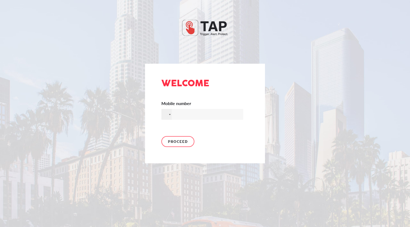
click at [179, 116] on input "Mobile number" at bounding box center [202, 114] width 82 height 11
type input "+1 (727) 488-4100"
click at [177, 141] on span "Proceed" at bounding box center [178, 142] width 20 height 8
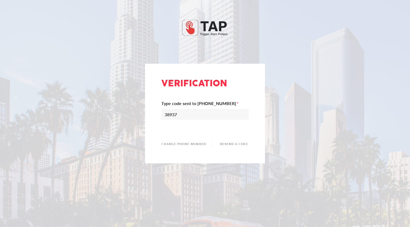
type input "389370"
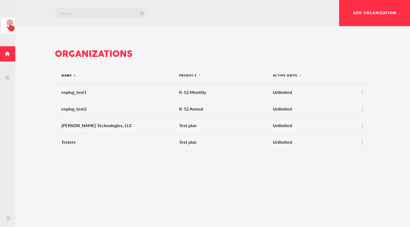
click at [363, 14] on span "Add organization" at bounding box center [374, 12] width 43 height 5
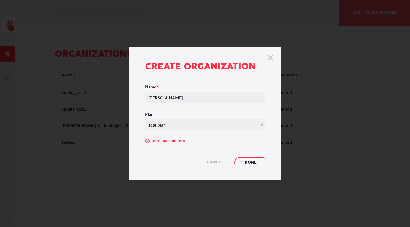
type input "[PERSON_NAME]"
click at [257, 120] on div "Test plan" at bounding box center [206, 125] width 122 height 11
click at [243, 123] on div "Test plan" at bounding box center [206, 125] width 122 height 11
click at [149, 139] on icon at bounding box center [147, 141] width 5 height 5
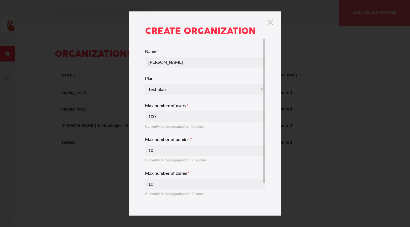
scroll to position [36, 0]
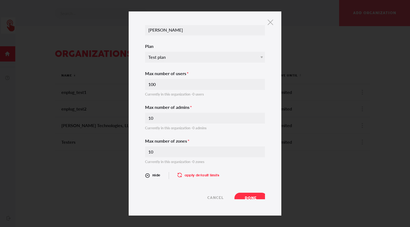
click at [245, 195] on span "Done" at bounding box center [251, 199] width 12 height 8
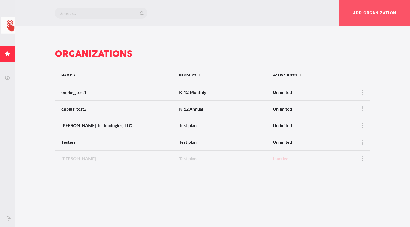
drag, startPoint x: 242, startPoint y: 194, endPoint x: 319, endPoint y: 177, distance: 78.7
click at [319, 177] on div "Add organization Organizations Name i12_sort Created with Sketch. Product i12_s…" at bounding box center [212, 113] width 395 height 227
click at [360, 158] on div at bounding box center [362, 159] width 16 height 16
click at [343, 191] on span "Activate" at bounding box center [344, 190] width 17 height 5
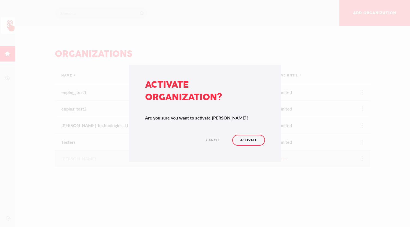
click at [343, 191] on div "Activate organization? Are you sure you want to activate Tim Mannon? Cancel Act…" at bounding box center [205, 113] width 410 height 227
click at [334, 191] on div "Activate organization? Are you sure you want to activate Tim Mannon? Cancel Act…" at bounding box center [205, 113] width 410 height 227
click at [251, 138] on span "Activate" at bounding box center [248, 141] width 17 height 8
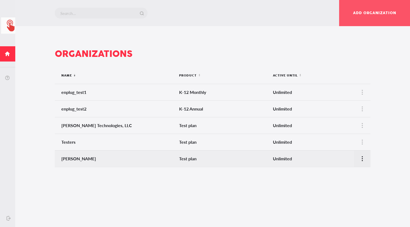
click at [360, 157] on div at bounding box center [362, 159] width 16 height 16
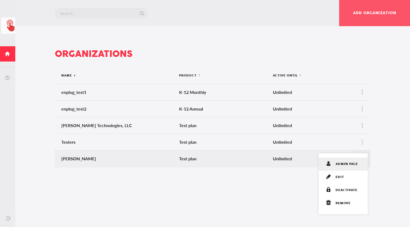
click at [341, 165] on span "admin page" at bounding box center [347, 164] width 22 height 5
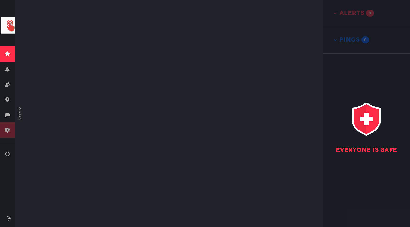
click at [8, 131] on icon at bounding box center [7, 130] width 5 height 5
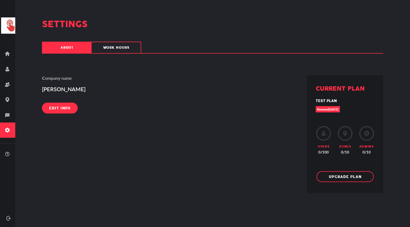
click at [54, 110] on span "Edit info" at bounding box center [60, 109] width 22 height 8
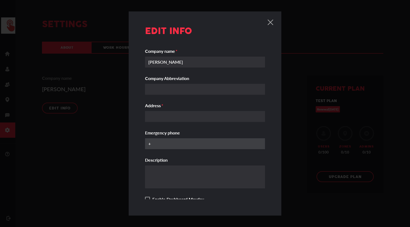
click at [168, 144] on input "+" at bounding box center [207, 143] width 124 height 11
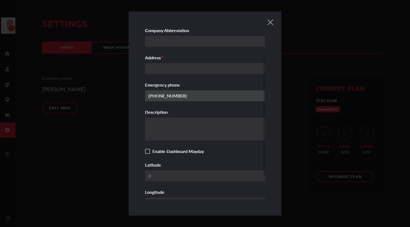
scroll to position [48, 0]
type input "[PHONE_NUMBER]"
click at [148, 151] on input "Enable Dashboard Mayday" at bounding box center [148, 151] width 4 height 4
checkbox input "true"
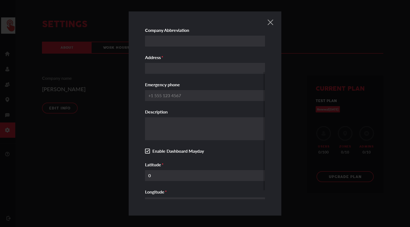
scroll to position [82, 0]
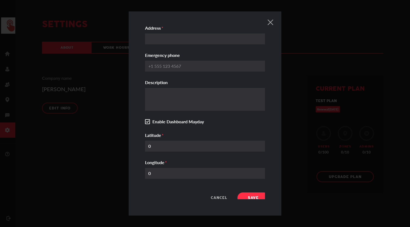
click at [250, 196] on span "Save" at bounding box center [253, 198] width 11 height 8
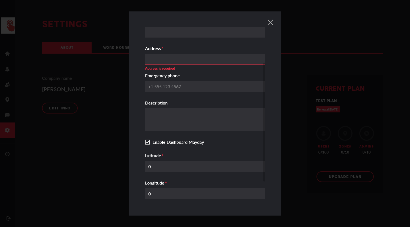
scroll to position [56, 0]
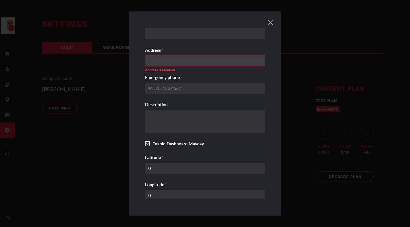
click at [187, 60] on input "Address Address is required" at bounding box center [207, 61] width 124 height 11
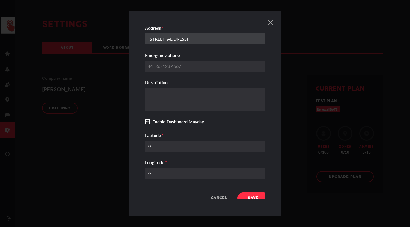
type input "[STREET_ADDRESS]"
click at [253, 194] on span "Save" at bounding box center [253, 198] width 11 height 8
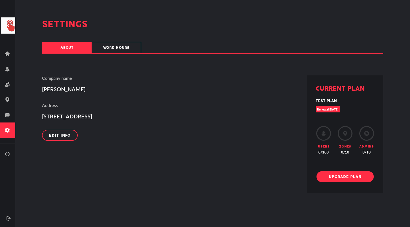
click at [339, 178] on span "Upgrade plan" at bounding box center [345, 176] width 33 height 5
click at [8, 23] on icon at bounding box center [11, 26] width 8 height 12
